Goal: Information Seeking & Learning: Learn about a topic

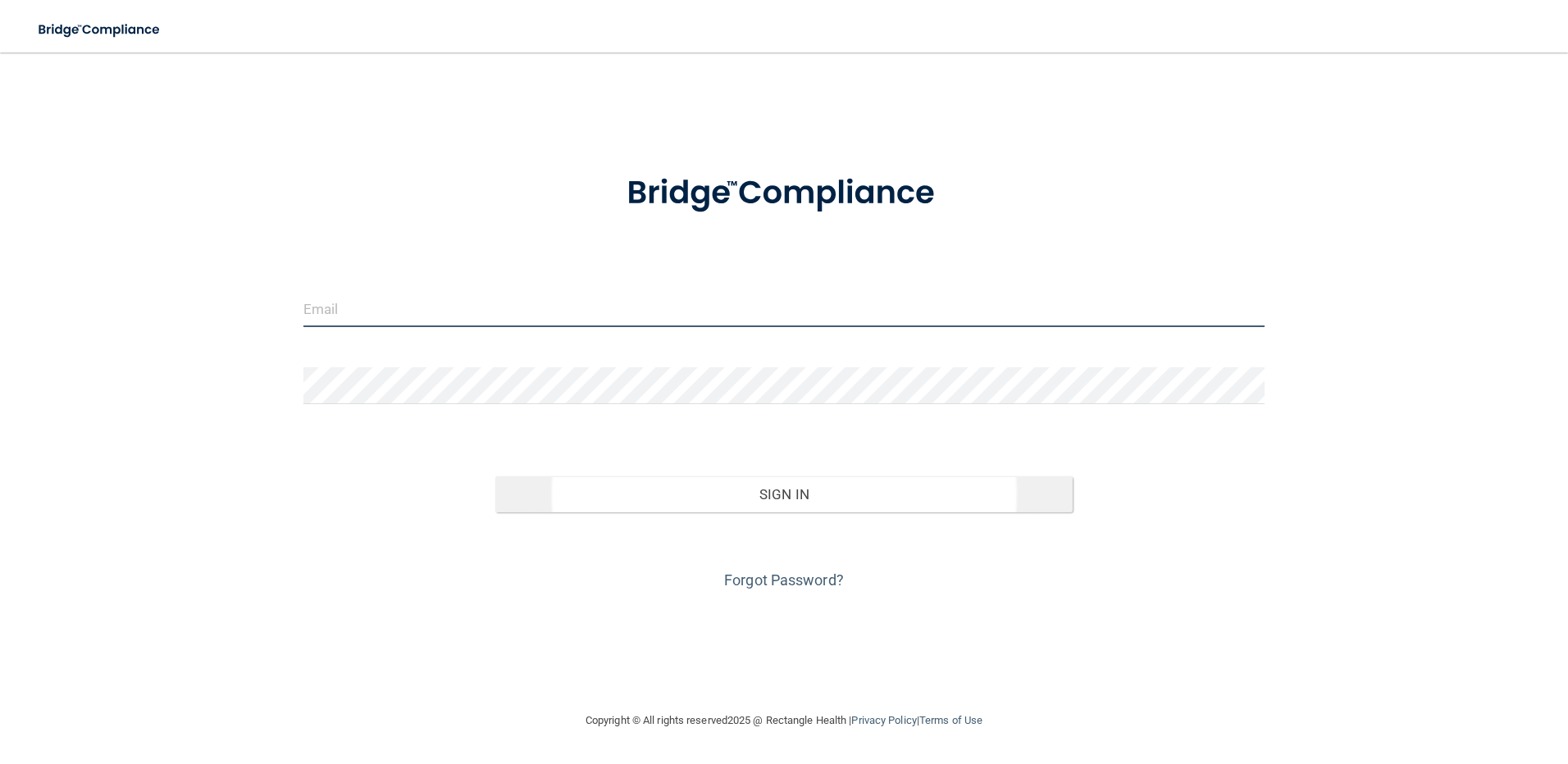
type input "[PERSON_NAME][EMAIL_ADDRESS][DOMAIN_NAME]"
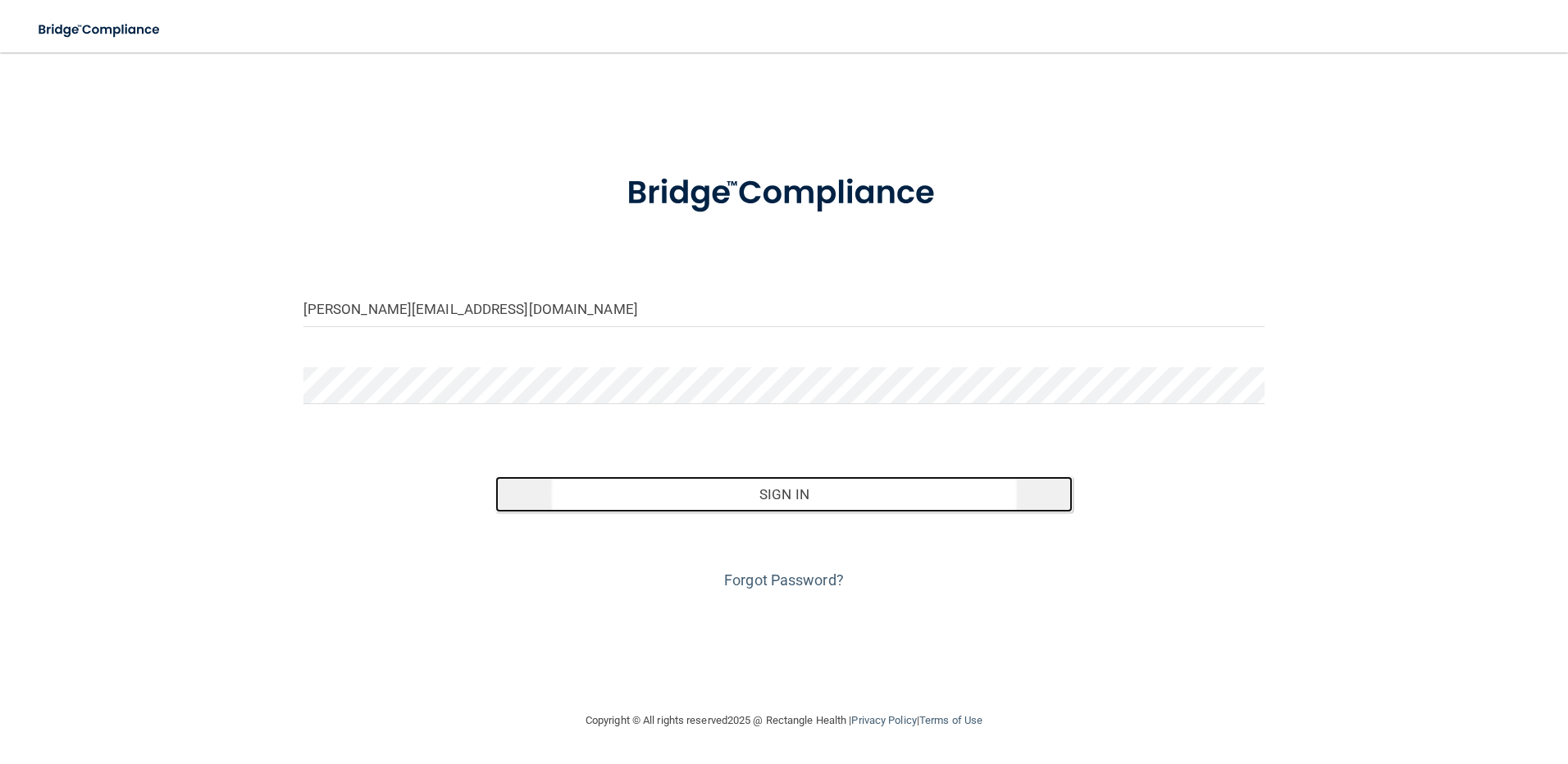
click at [762, 495] on button "Sign In" at bounding box center [784, 495] width 577 height 36
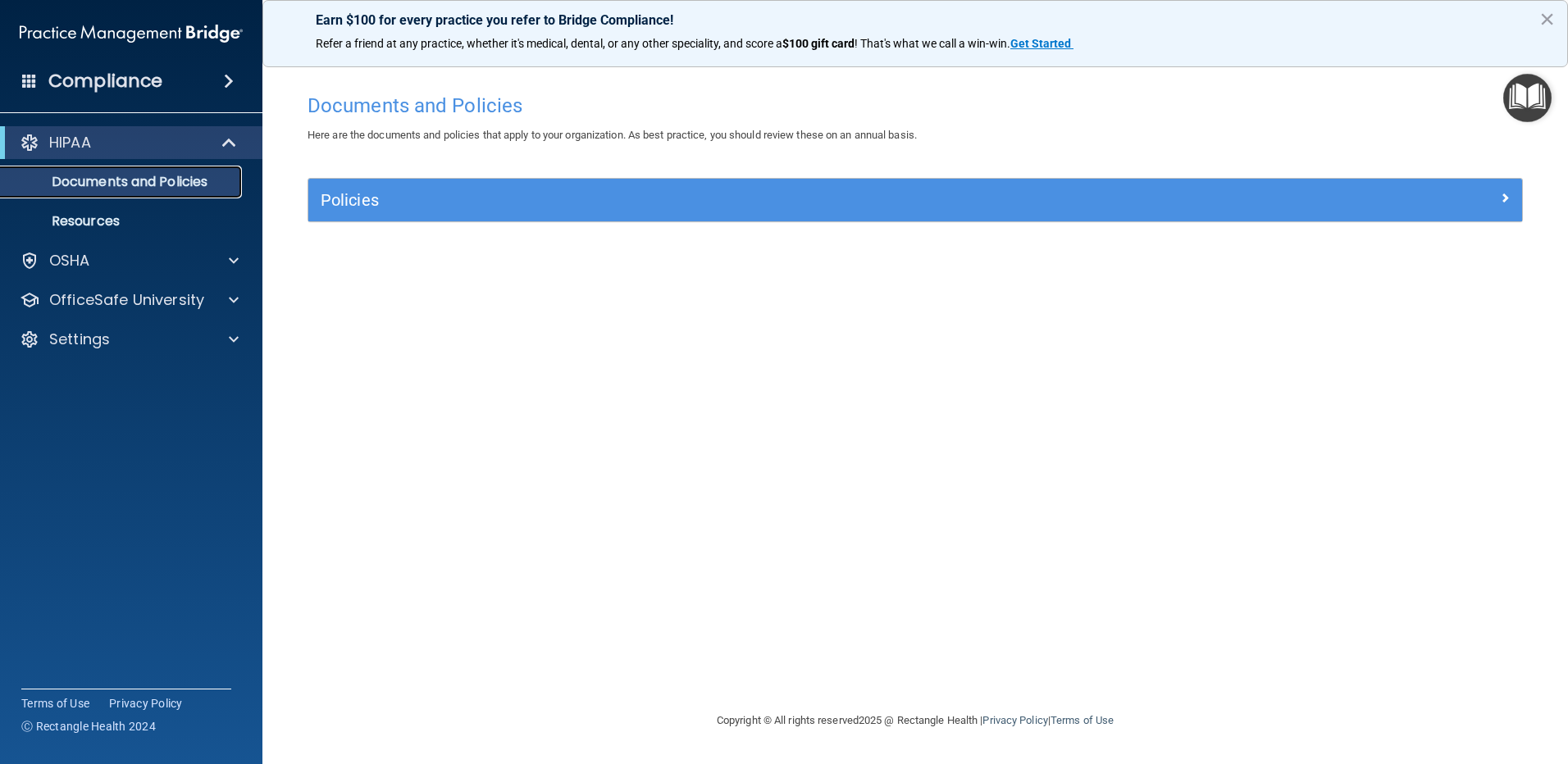
click at [173, 181] on p "Documents and Policies" at bounding box center [122, 183] width 224 height 17
click at [159, 85] on h4 "Compliance" at bounding box center [106, 81] width 114 height 23
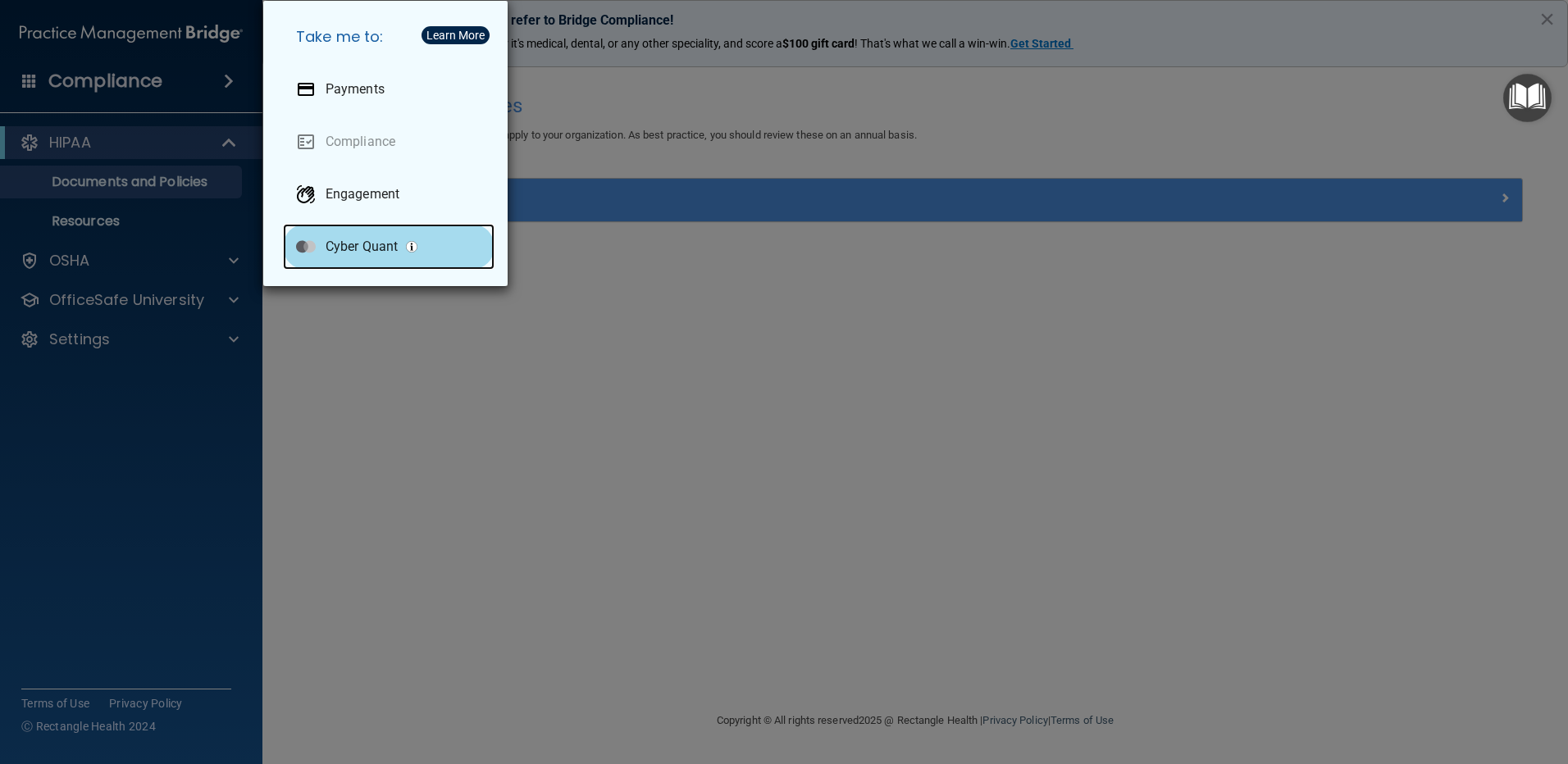
click at [348, 249] on p "Cyber Quant" at bounding box center [361, 247] width 72 height 17
click at [97, 331] on div "Take me to: Payments Compliance Engagement Cyber Quant" at bounding box center [784, 382] width 1568 height 764
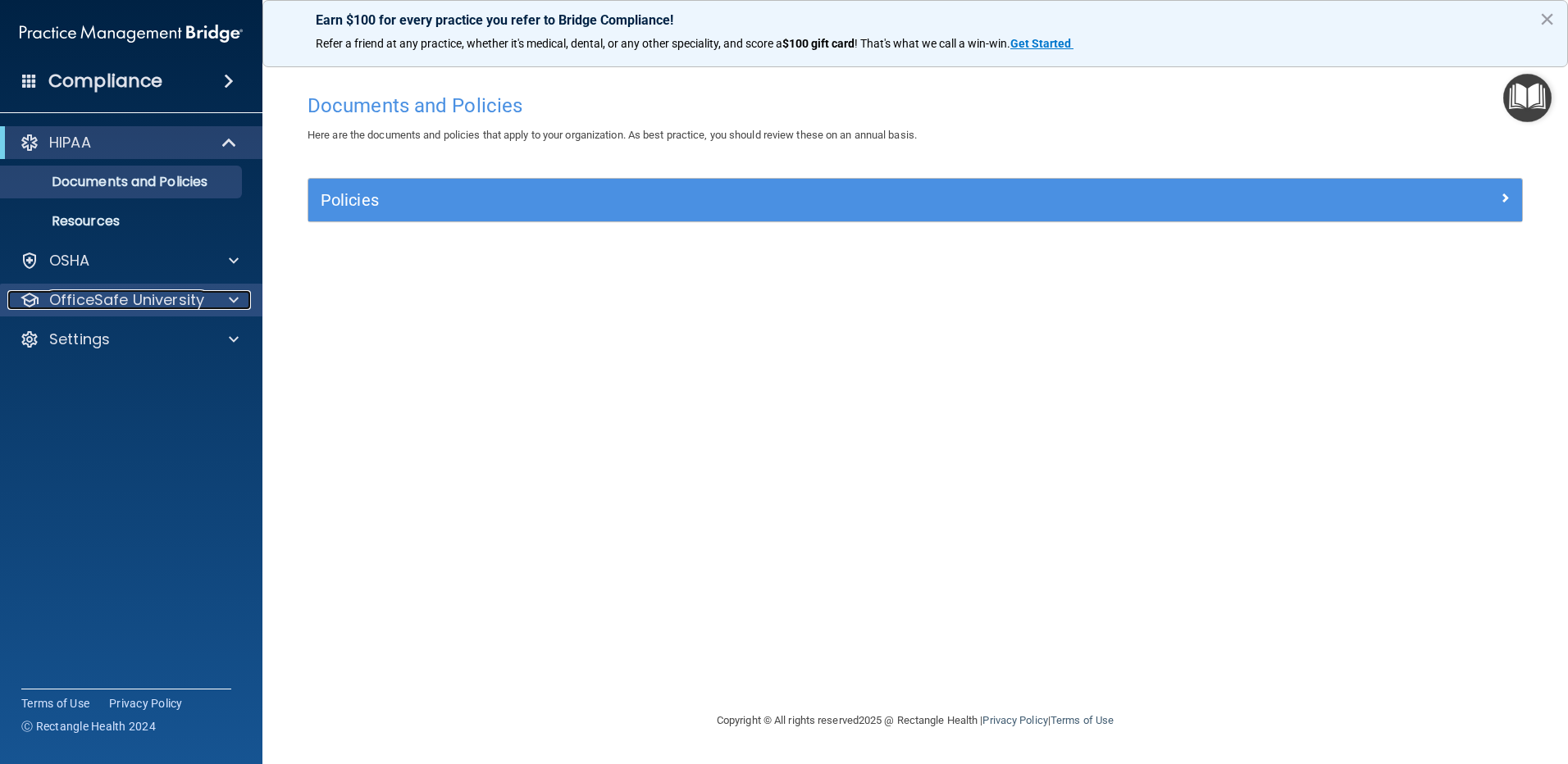
click at [107, 299] on p "OfficeSafe University" at bounding box center [127, 301] width 155 height 20
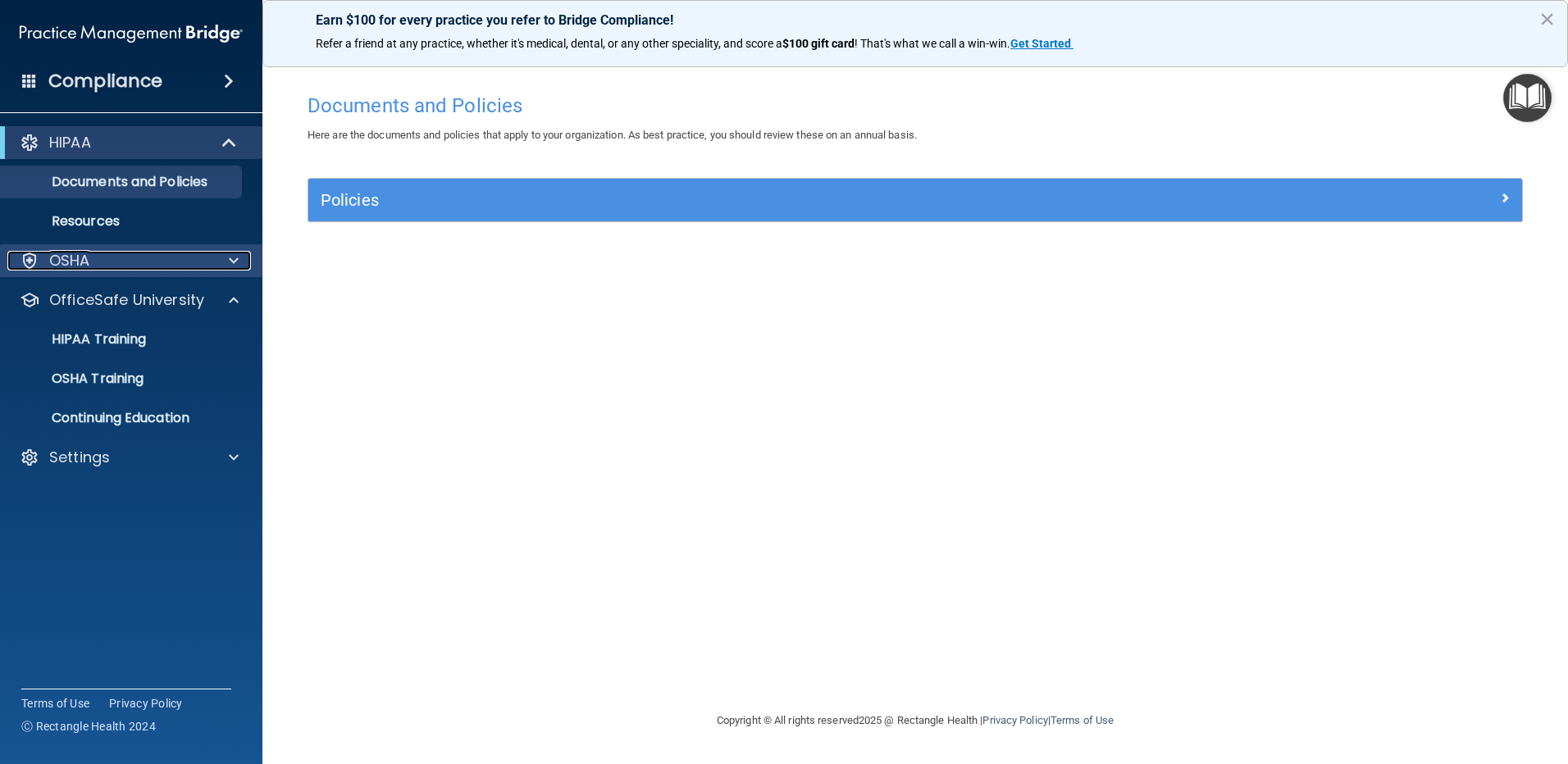
click at [124, 259] on div "OSHA" at bounding box center [109, 261] width 203 height 20
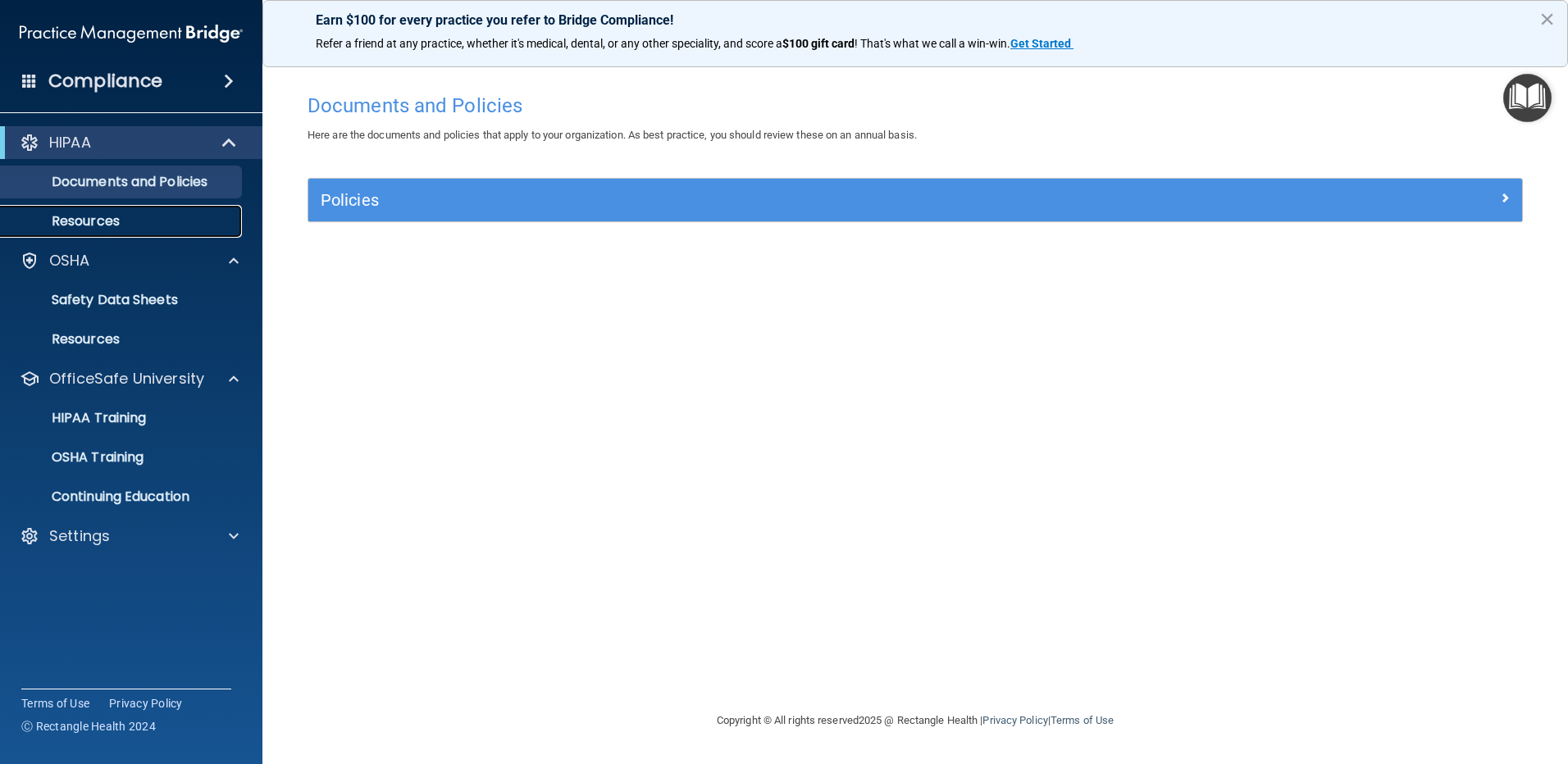
click at [104, 221] on p "Resources" at bounding box center [122, 221] width 224 height 17
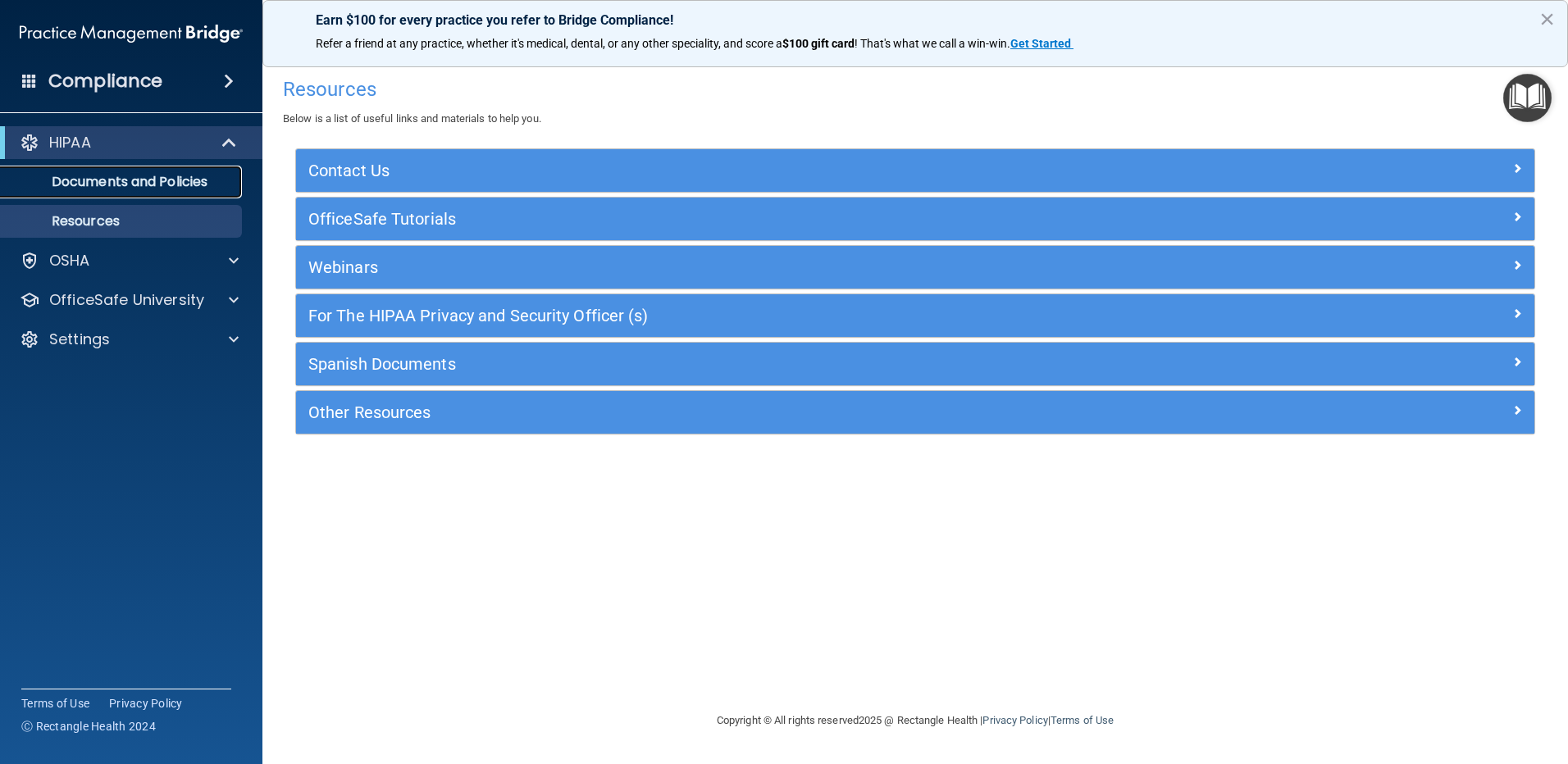
click at [109, 182] on p "Documents and Policies" at bounding box center [122, 183] width 224 height 17
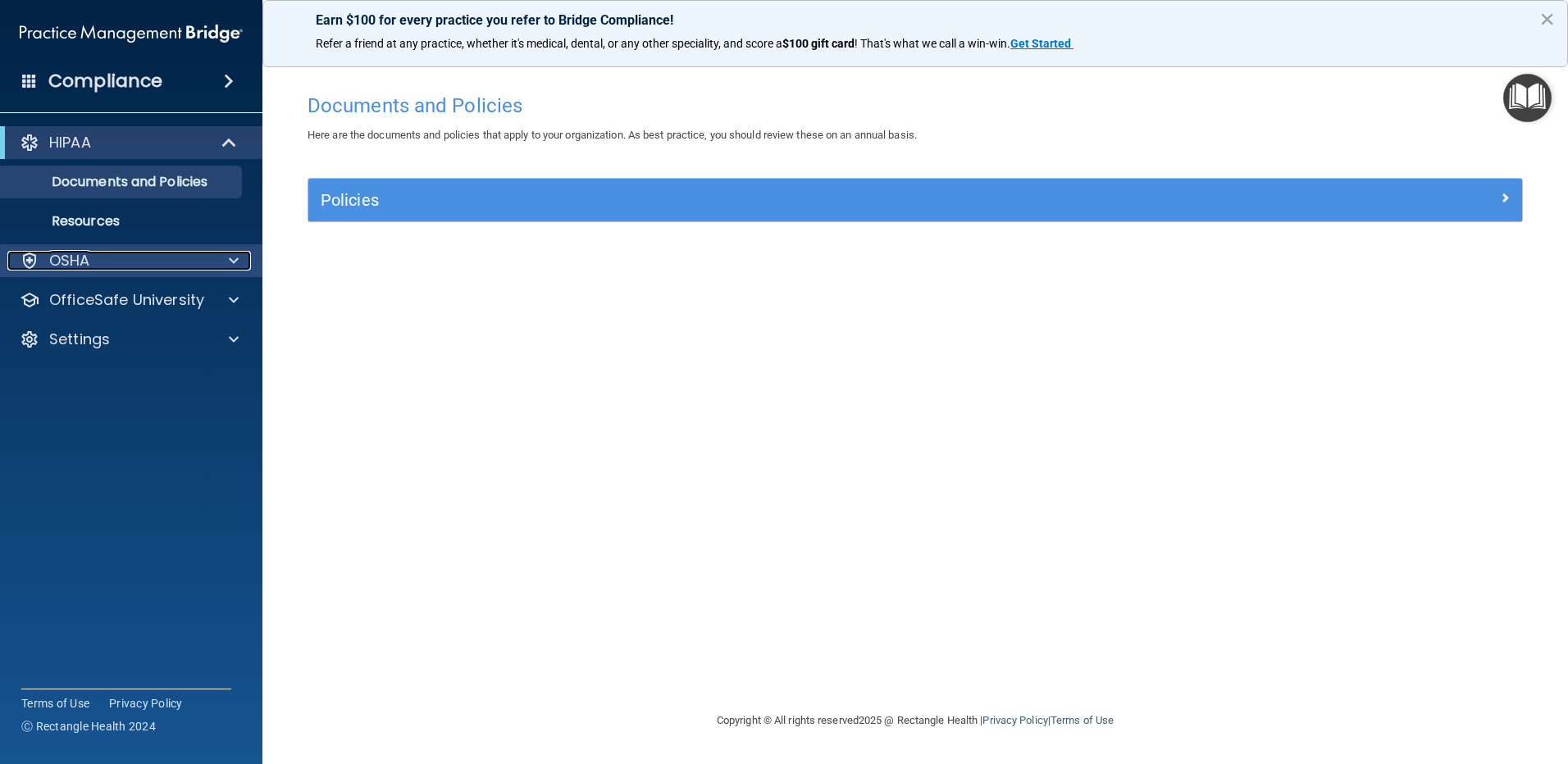
click at [115, 267] on div "OSHA" at bounding box center [109, 261] width 203 height 20
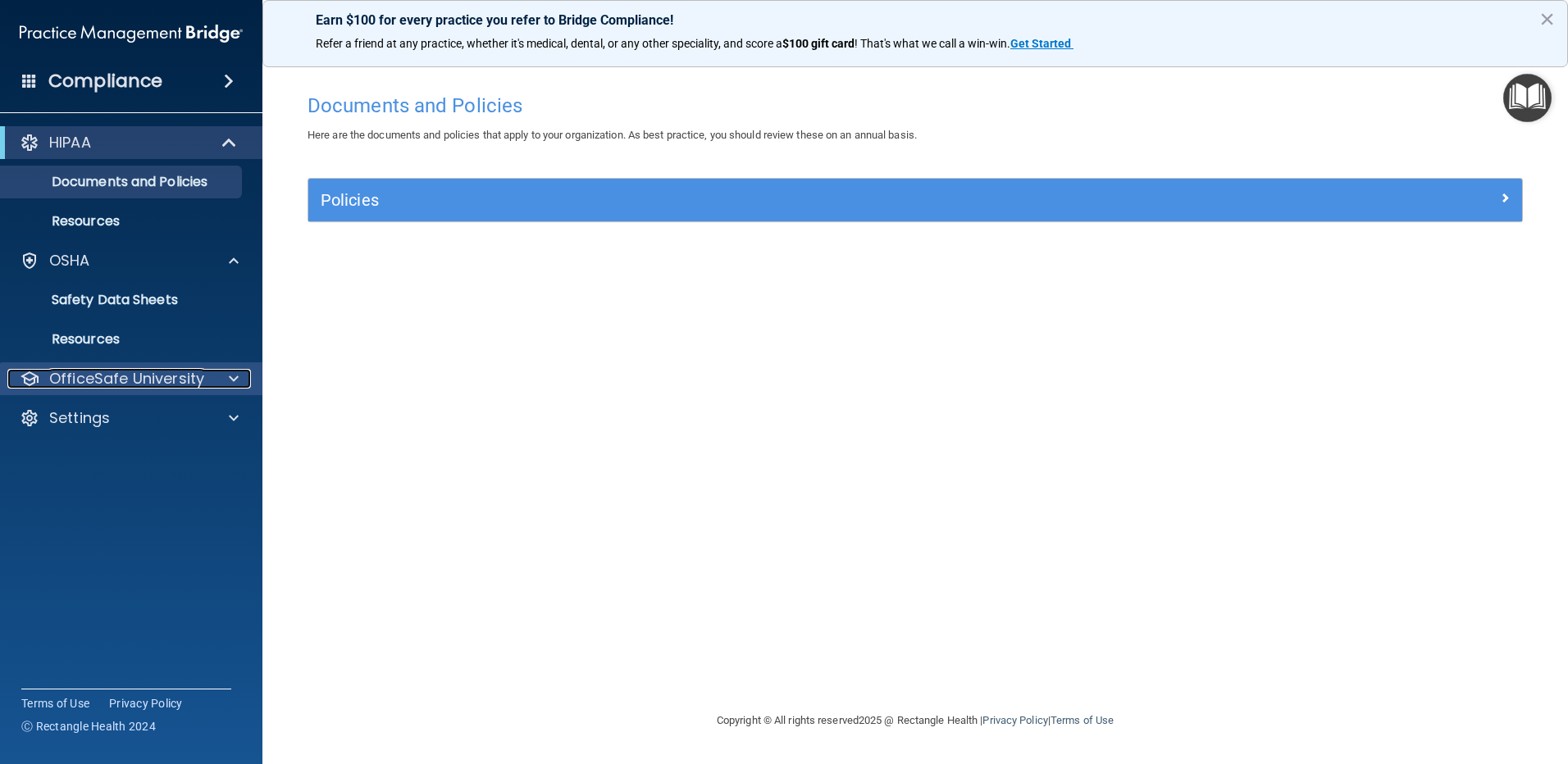
click at [145, 385] on p "OfficeSafe University" at bounding box center [127, 379] width 155 height 20
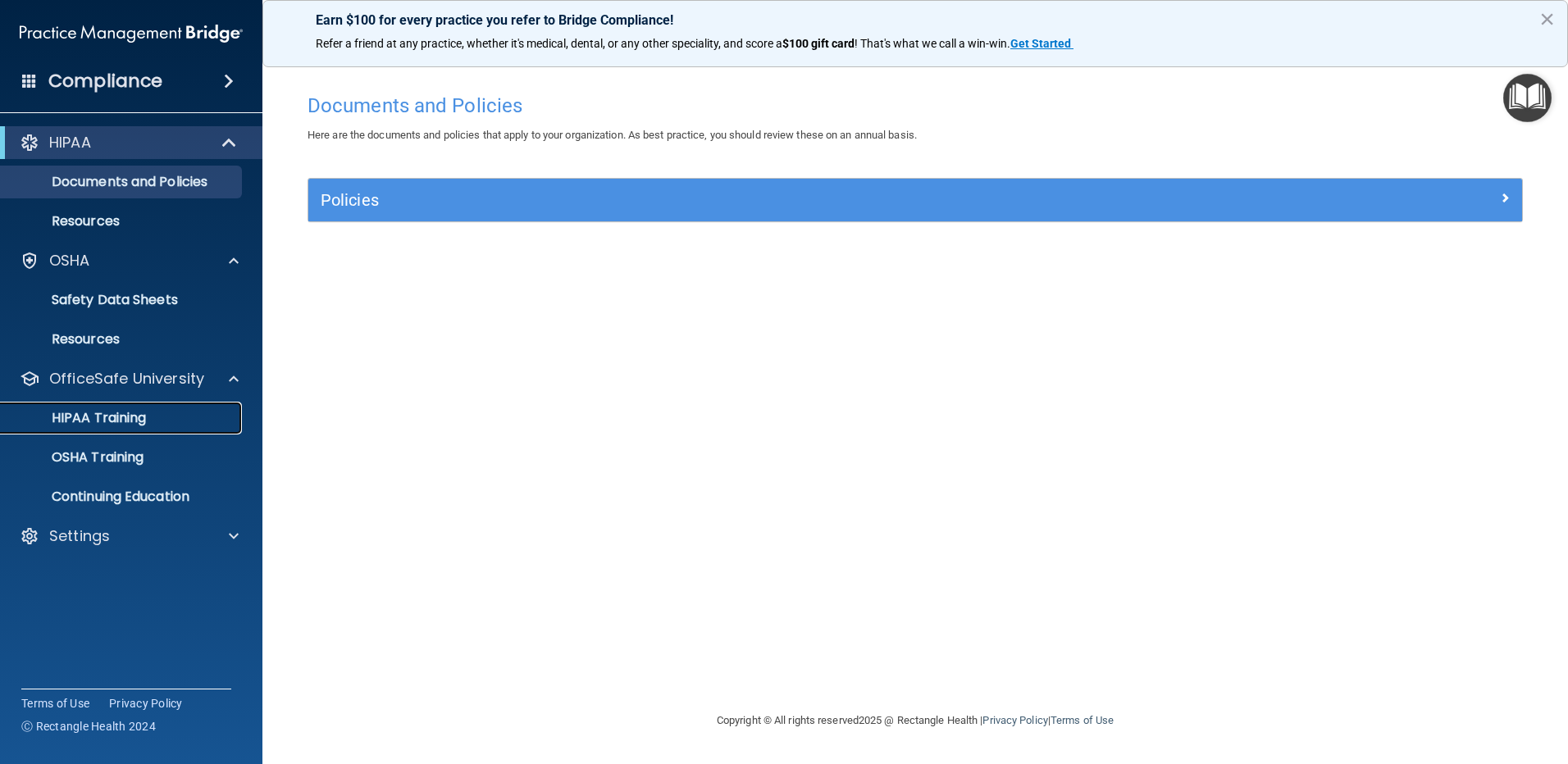
click at [121, 420] on p "HIPAA Training" at bounding box center [78, 419] width 135 height 17
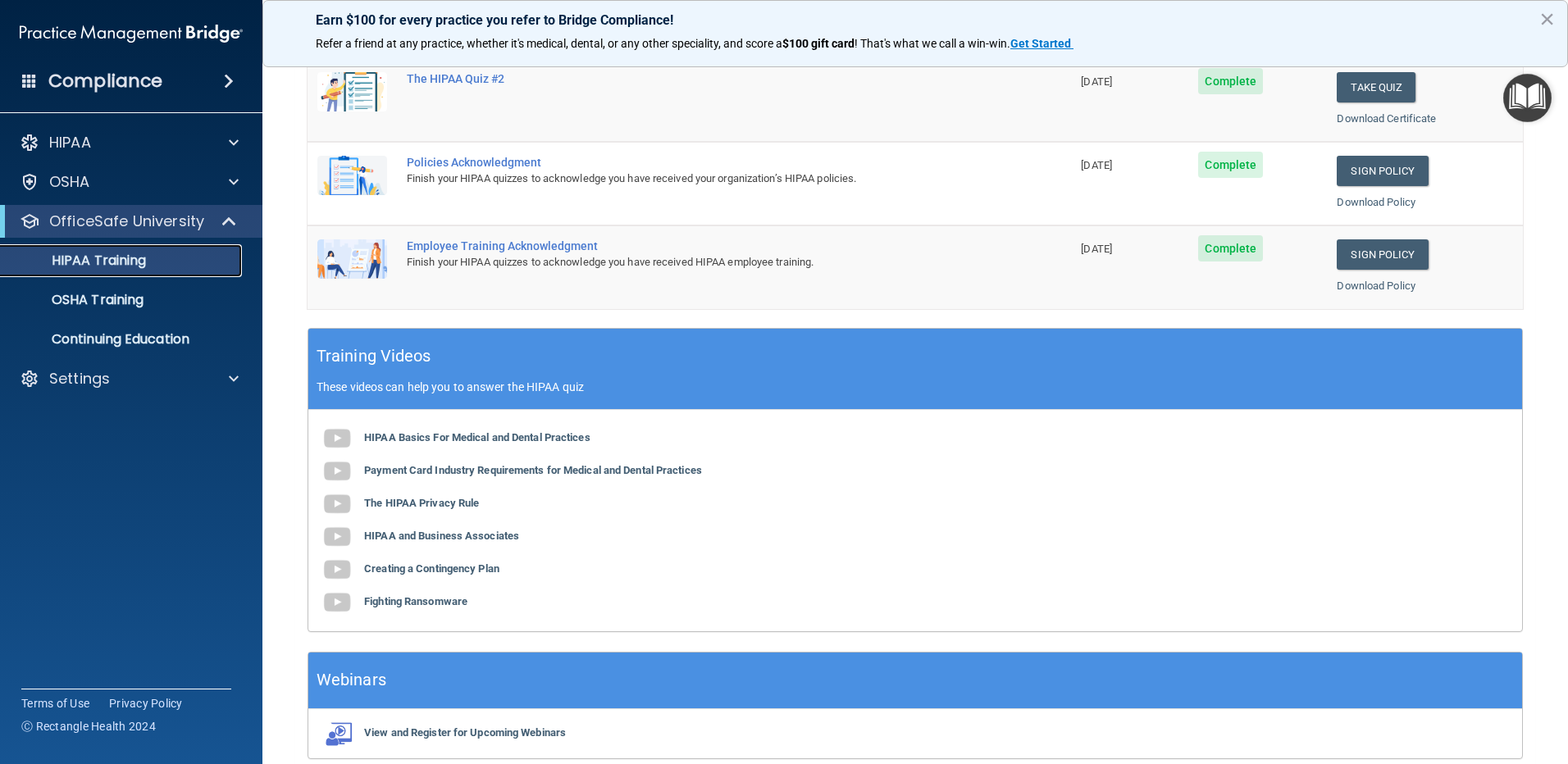
scroll to position [410, 0]
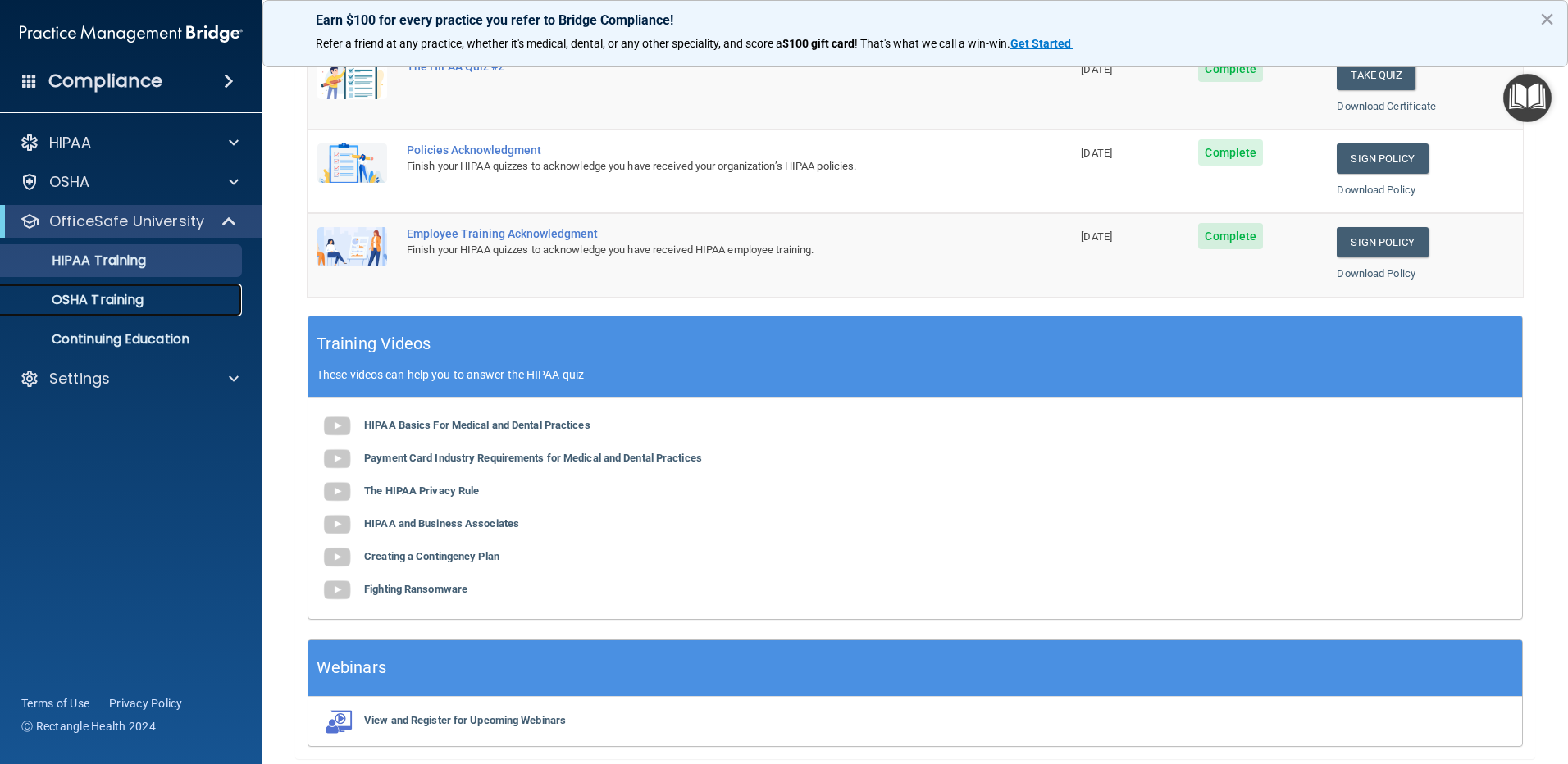
click at [120, 301] on p "OSHA Training" at bounding box center [77, 301] width 133 height 17
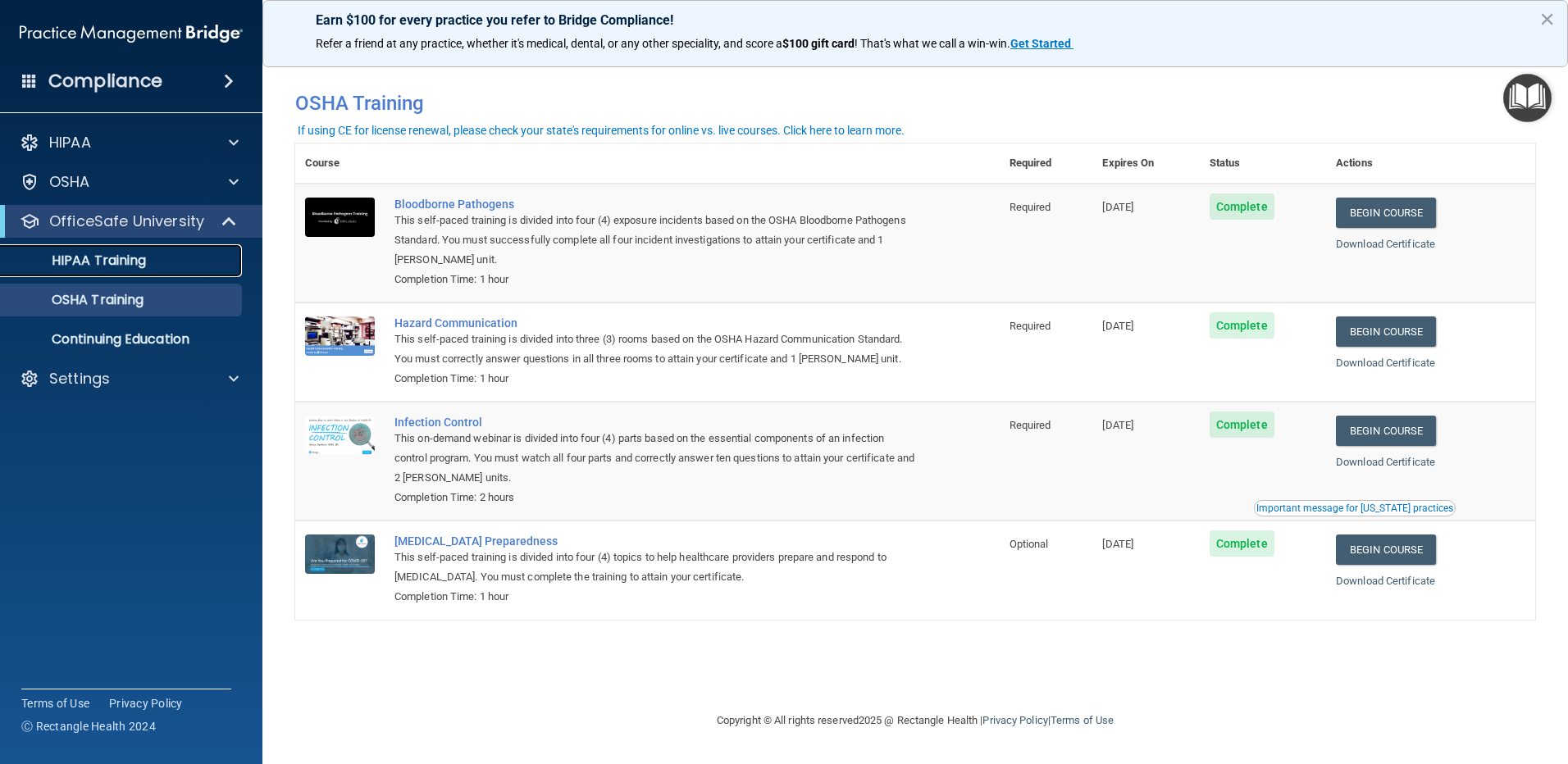
click at [77, 266] on p "HIPAA Training" at bounding box center [78, 261] width 135 height 17
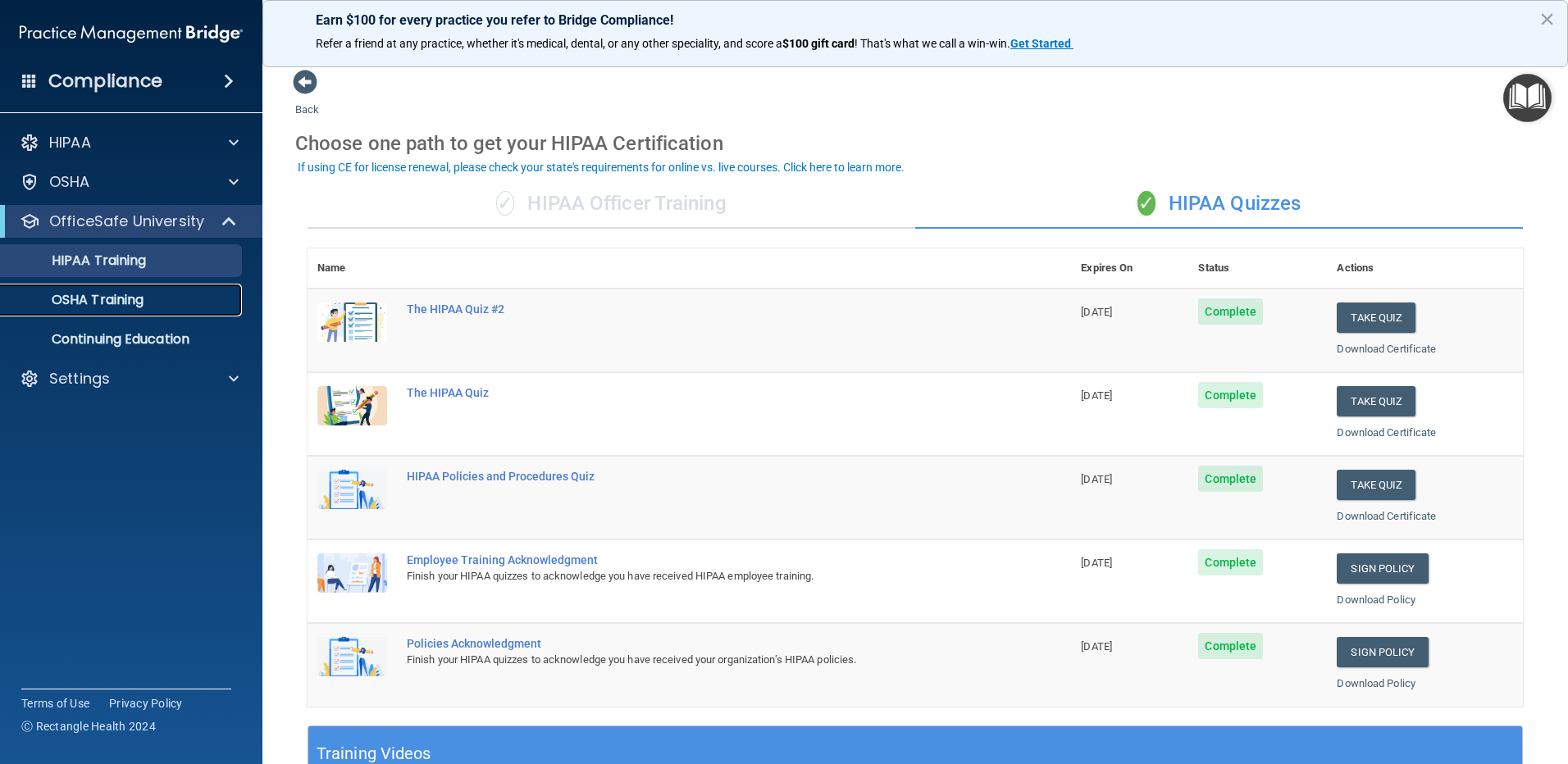
click at [94, 297] on p "OSHA Training" at bounding box center [77, 301] width 133 height 17
